Goal: Obtain resource: Download file/media

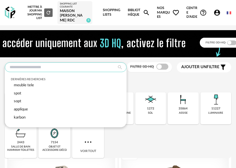
click at [58, 66] on input "text" at bounding box center [66, 67] width 122 height 10
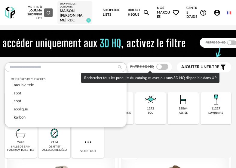
click at [167, 68] on span at bounding box center [163, 67] width 12 height 6
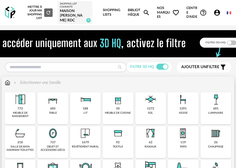
click at [219, 106] on img at bounding box center [216, 99] width 14 height 14
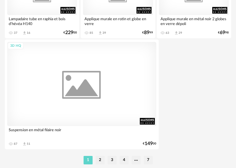
scroll to position [2286, 0]
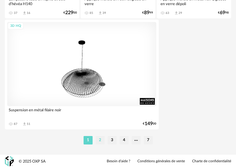
click at [98, 139] on li "2" at bounding box center [100, 140] width 9 height 8
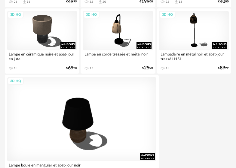
scroll to position [2286, 0]
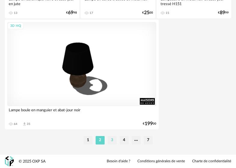
click at [109, 139] on li "3" at bounding box center [112, 140] width 9 height 8
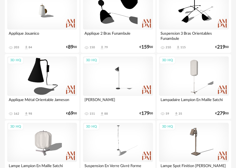
scroll to position [724, 0]
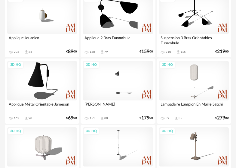
click at [127, 39] on div "Applique 2 Bras Funambule" at bounding box center [118, 40] width 70 height 12
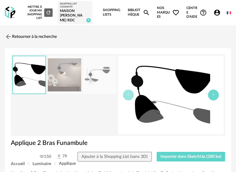
click at [212, 95] on icon "button" at bounding box center [214, 95] width 4 height 4
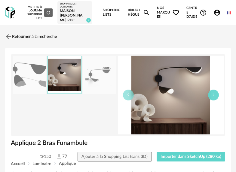
click at [212, 94] on icon "button" at bounding box center [214, 95] width 4 height 4
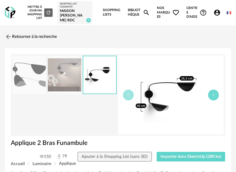
click at [212, 94] on icon "button" at bounding box center [214, 95] width 4 height 4
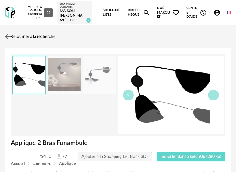
click at [19, 35] on link "Retourner à la recherche" at bounding box center [29, 36] width 52 height 13
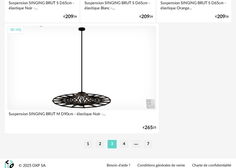
scroll to position [2279, 0]
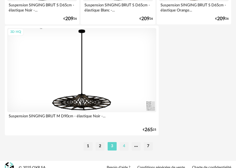
click at [125, 149] on li "4" at bounding box center [124, 146] width 9 height 8
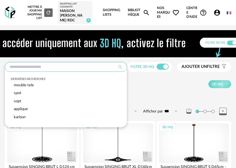
click at [58, 69] on input "text" at bounding box center [66, 67] width 122 height 10
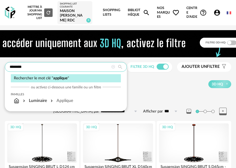
type input "********"
type input "**********"
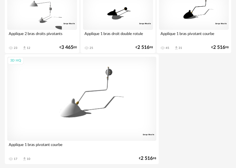
scroll to position [2286, 0]
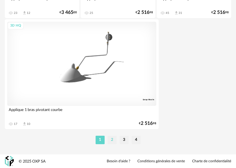
click at [115, 141] on li "2" at bounding box center [112, 140] width 9 height 8
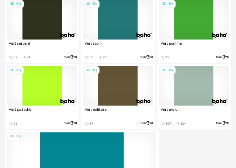
scroll to position [2286, 0]
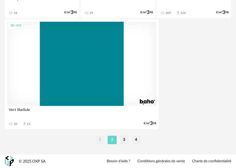
click at [101, 141] on li "1" at bounding box center [100, 140] width 9 height 8
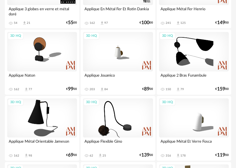
scroll to position [771, 0]
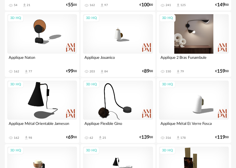
click at [202, 36] on div "3D HQ" at bounding box center [194, 33] width 70 height 39
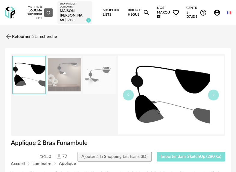
click at [180, 160] on button "Importer dans SketchUp (280 ko)" at bounding box center [191, 157] width 69 height 10
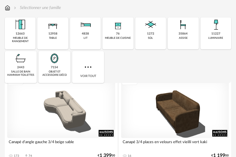
scroll to position [77, 0]
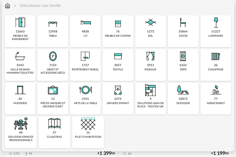
click at [57, 99] on div "12 pièces uniques et oeuvres d'art" at bounding box center [52, 99] width 31 height 32
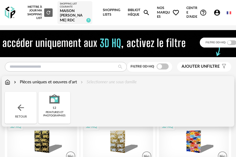
click at [21, 107] on img at bounding box center [21, 108] width 10 height 10
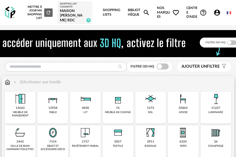
click at [52, 140] on div "7154" at bounding box center [52, 142] width 7 height 4
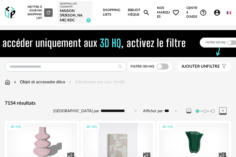
click at [125, 142] on div "3D HQ" at bounding box center [118, 142] width 70 height 39
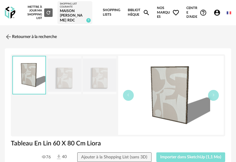
click at [187, 157] on span "Importer dans SketchUp (1,1 Mo)" at bounding box center [191, 157] width 61 height 4
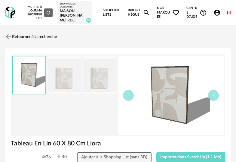
click at [16, 34] on link "Retourner à la recherche" at bounding box center [31, 36] width 52 height 13
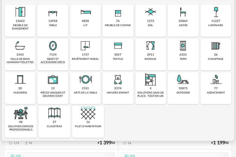
scroll to position [86, 0]
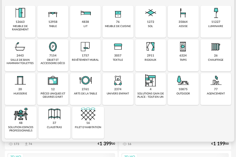
click at [21, 27] on div "meuble de rangement" at bounding box center [20, 28] width 27 height 7
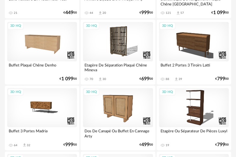
scroll to position [174, 0]
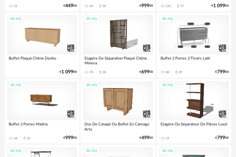
click at [205, 38] on div "3D HQ" at bounding box center [194, 34] width 70 height 39
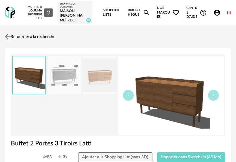
click at [11, 34] on img at bounding box center [8, 36] width 9 height 9
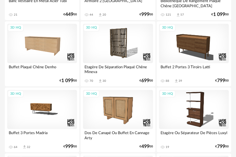
scroll to position [168, 0]
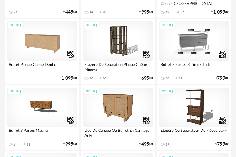
click at [203, 44] on div "3D HQ" at bounding box center [194, 40] width 70 height 39
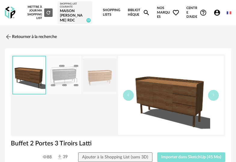
click at [201, 158] on span "Importer dans SketchUp (45 Mo)" at bounding box center [191, 157] width 60 height 4
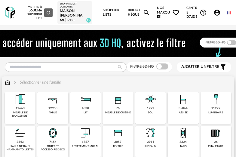
click at [28, 104] on div "12663 meuble de rangement" at bounding box center [20, 108] width 31 height 32
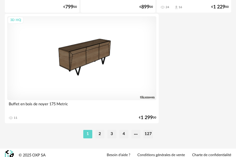
scroll to position [2296, 0]
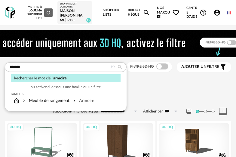
type input "*******"
type input "**********"
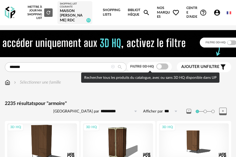
click at [168, 67] on span at bounding box center [163, 67] width 12 height 6
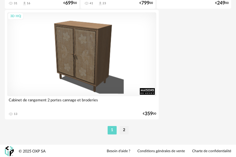
scroll to position [2293, 0]
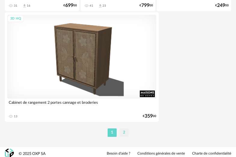
click at [125, 134] on li "2" at bounding box center [124, 133] width 9 height 8
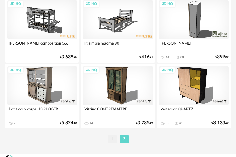
scroll to position [1590, 0]
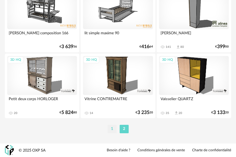
click at [112, 131] on li "1" at bounding box center [112, 129] width 9 height 8
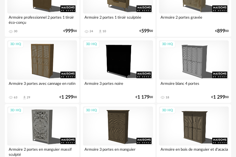
scroll to position [1154, 0]
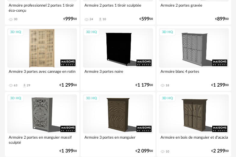
click at [53, 52] on div "3D HQ" at bounding box center [42, 47] width 70 height 39
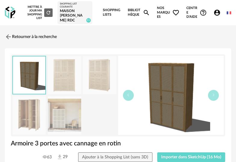
click at [63, 114] on img at bounding box center [64, 115] width 33 height 38
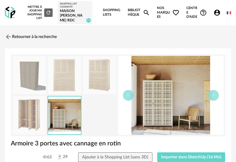
click at [59, 77] on img at bounding box center [64, 75] width 33 height 38
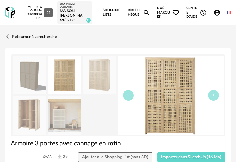
click at [111, 76] on img at bounding box center [99, 75] width 33 height 38
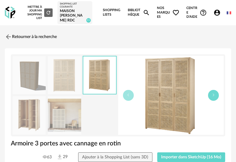
click at [214, 95] on icon "button" at bounding box center [214, 95] width 4 height 4
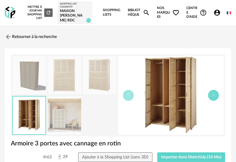
click at [214, 95] on icon "button" at bounding box center [214, 95] width 4 height 4
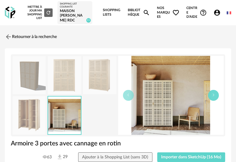
click at [214, 95] on icon "button" at bounding box center [214, 95] width 4 height 4
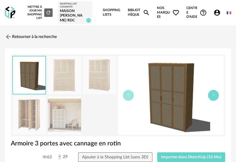
click at [214, 95] on icon "button" at bounding box center [214, 95] width 4 height 4
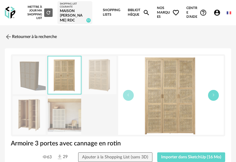
click at [214, 94] on icon "button" at bounding box center [214, 95] width 4 height 4
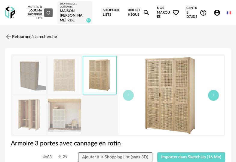
click at [214, 93] on icon "button" at bounding box center [214, 95] width 4 height 4
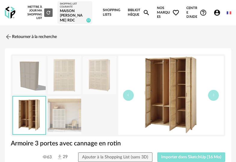
click at [199, 155] on span "Importer dans SketchUp (16 Mo)" at bounding box center [191, 157] width 60 height 4
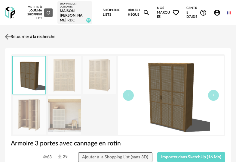
click at [39, 35] on link "Retourner à la recherche" at bounding box center [29, 36] width 52 height 13
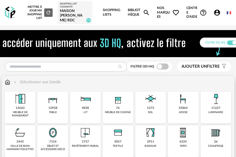
click at [89, 132] on img at bounding box center [85, 133] width 14 height 14
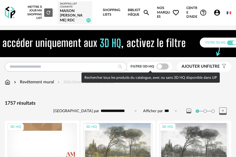
click at [167, 67] on span at bounding box center [163, 67] width 12 height 6
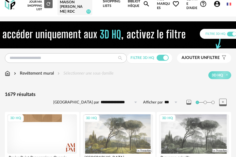
scroll to position [7, 0]
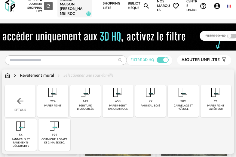
click at [27, 102] on div "Retour" at bounding box center [20, 101] width 31 height 32
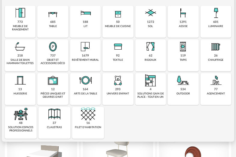
scroll to position [86, 0]
click at [124, 87] on img at bounding box center [118, 80] width 14 height 14
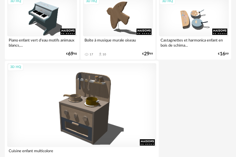
scroll to position [2296, 0]
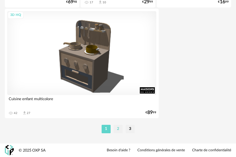
click at [116, 130] on li "2" at bounding box center [118, 129] width 9 height 8
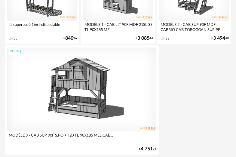
scroll to position [2296, 0]
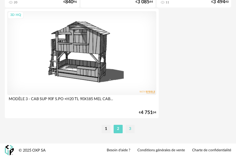
click at [132, 128] on li "3" at bounding box center [130, 129] width 9 height 8
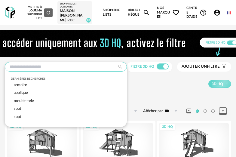
click at [46, 68] on input "text" at bounding box center [66, 67] width 122 height 10
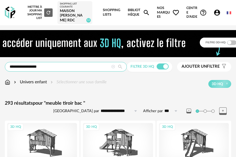
type input "**********"
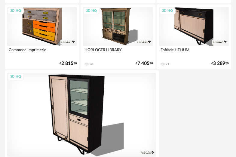
scroll to position [2296, 0]
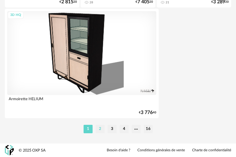
click at [99, 130] on li "2" at bounding box center [100, 129] width 9 height 8
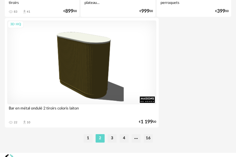
scroll to position [2296, 0]
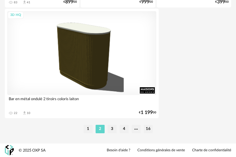
click at [111, 130] on li "3" at bounding box center [112, 129] width 9 height 8
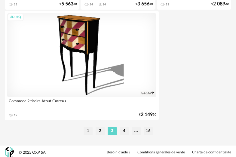
scroll to position [2296, 0]
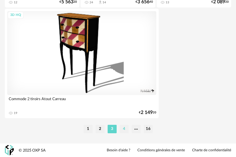
click at [121, 133] on li "4" at bounding box center [124, 129] width 9 height 8
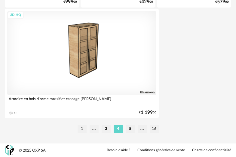
scroll to position [2296, 0]
click at [130, 130] on li "5" at bounding box center [130, 129] width 9 height 8
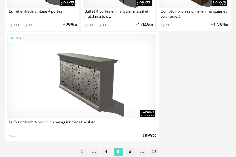
scroll to position [2296, 0]
